Goal: Information Seeking & Learning: Learn about a topic

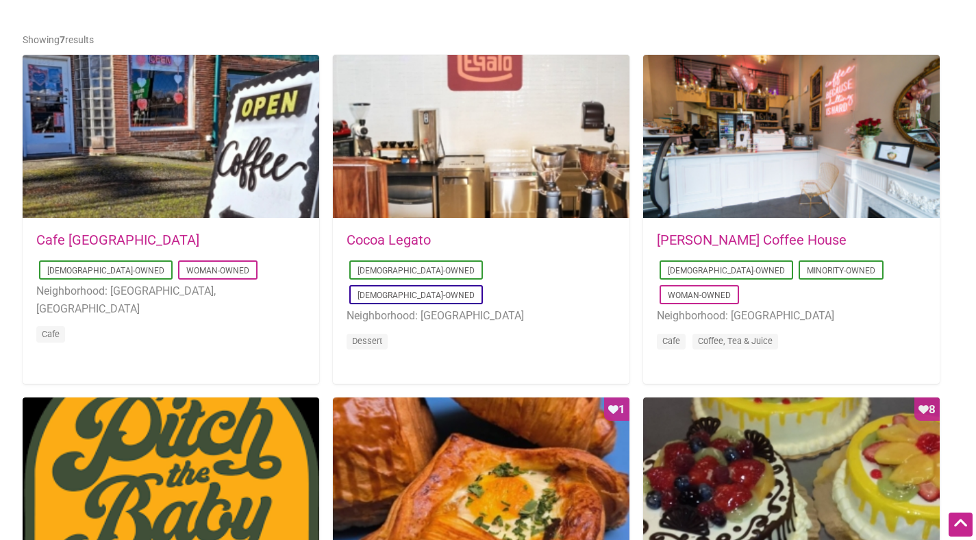
scroll to position [676, 0]
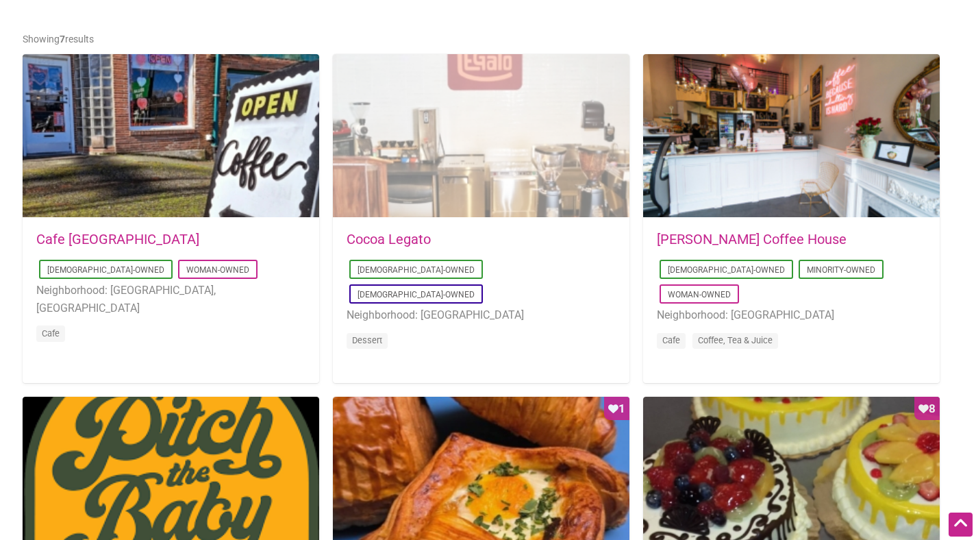
click at [414, 127] on div at bounding box center [481, 136] width 296 height 164
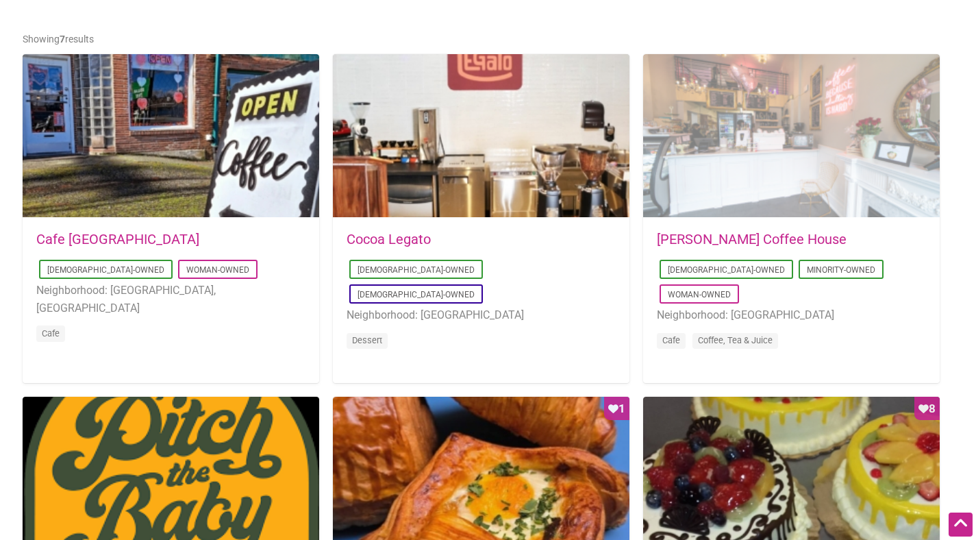
click at [740, 182] on div at bounding box center [791, 136] width 296 height 164
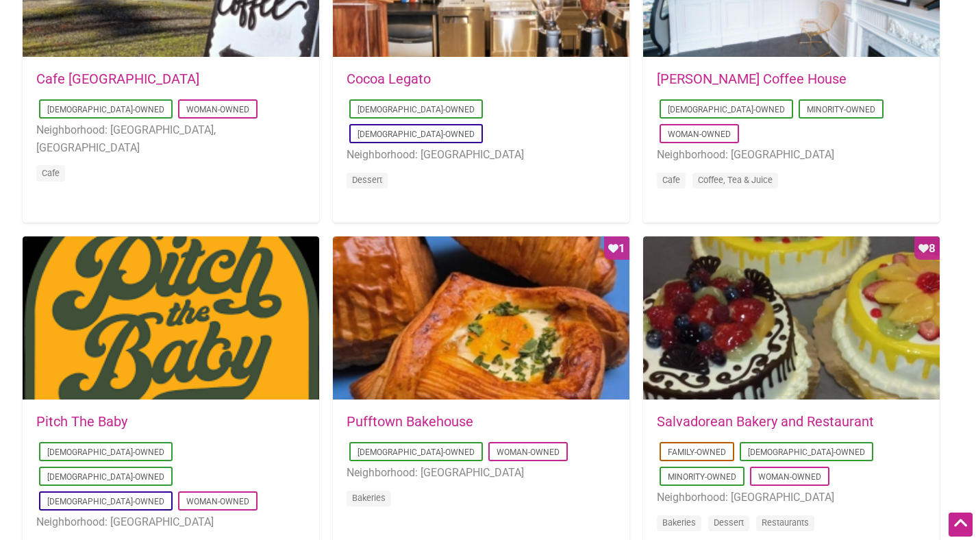
scroll to position [900, 0]
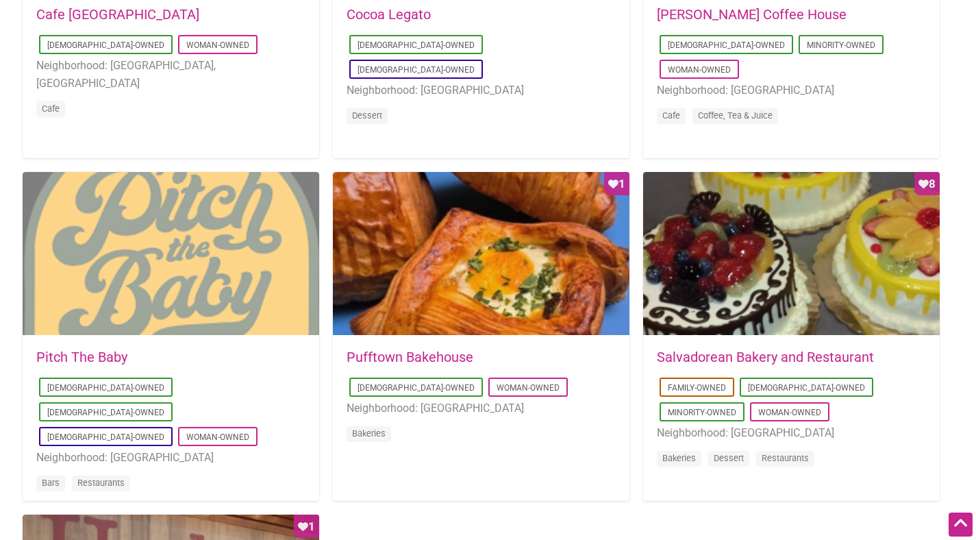
click at [115, 228] on div at bounding box center [171, 254] width 296 height 164
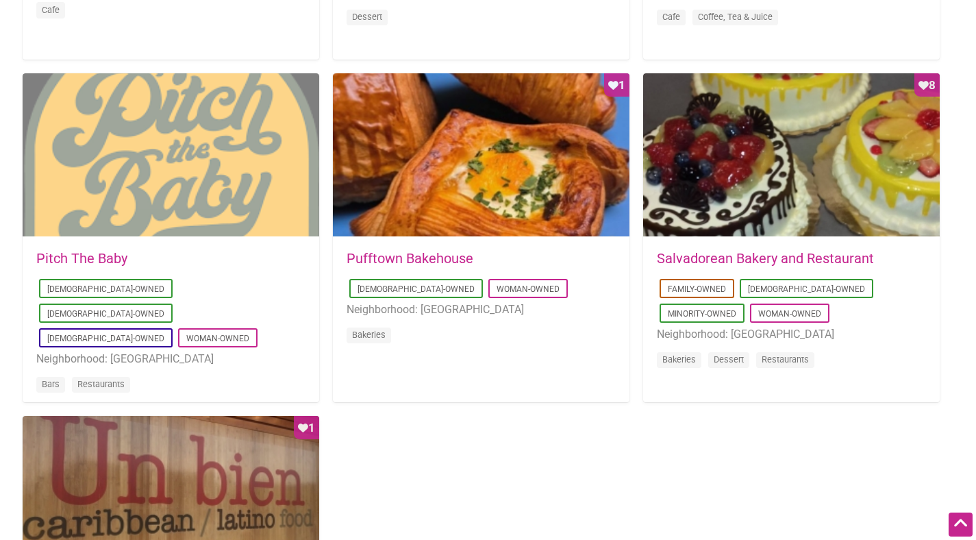
scroll to position [918, 0]
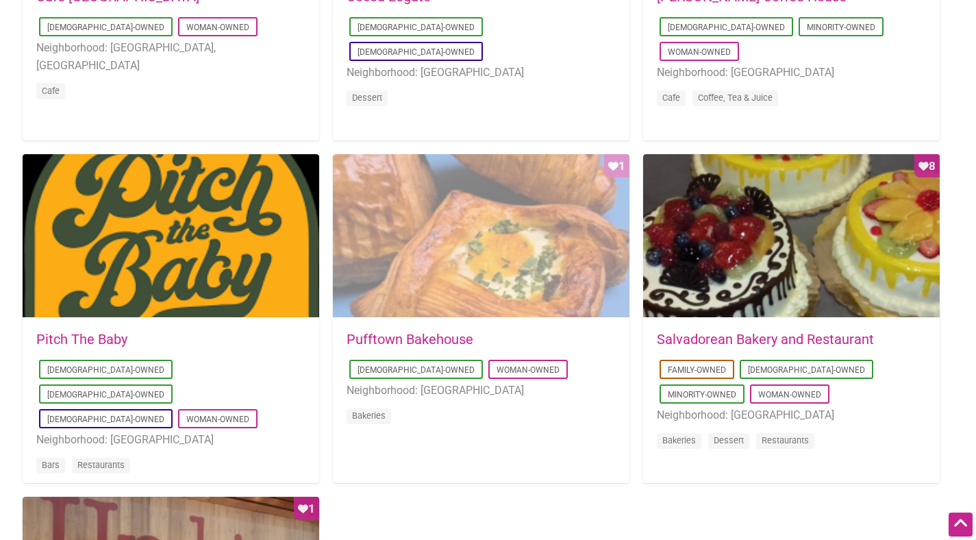
click at [418, 286] on div "Favorite Count 1" at bounding box center [481, 236] width 296 height 164
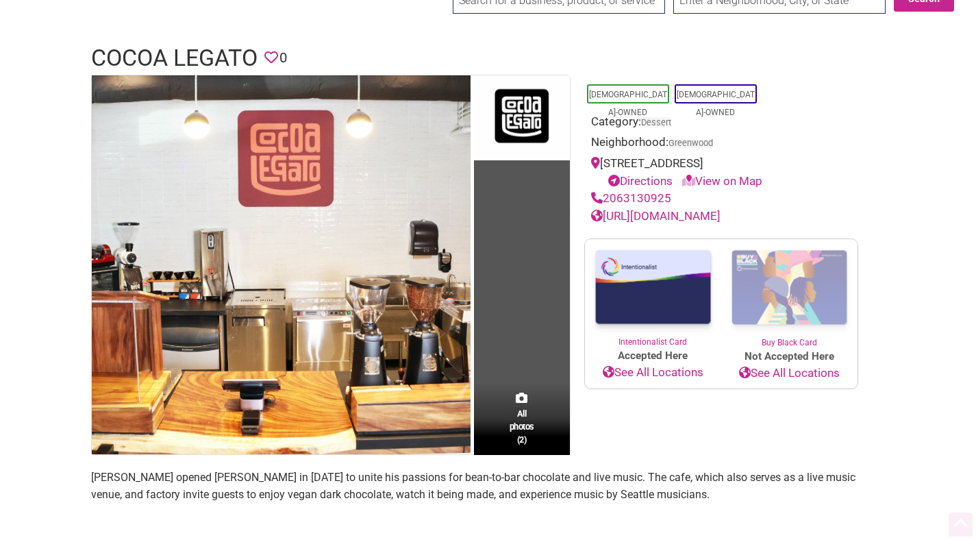
scroll to position [60, 0]
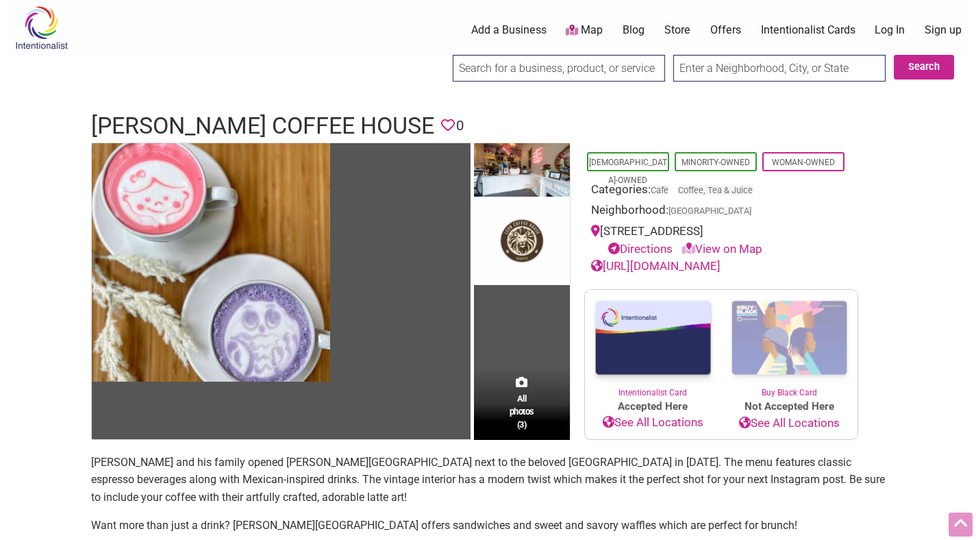
scroll to position [140, 0]
